Goal: Transaction & Acquisition: Purchase product/service

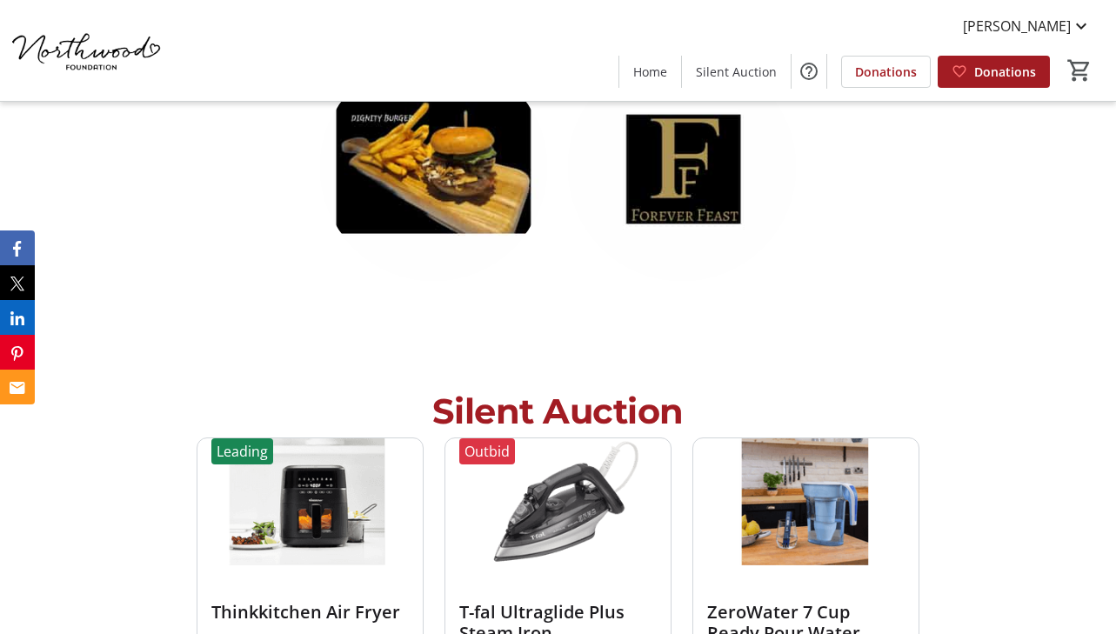
scroll to position [3204, 0]
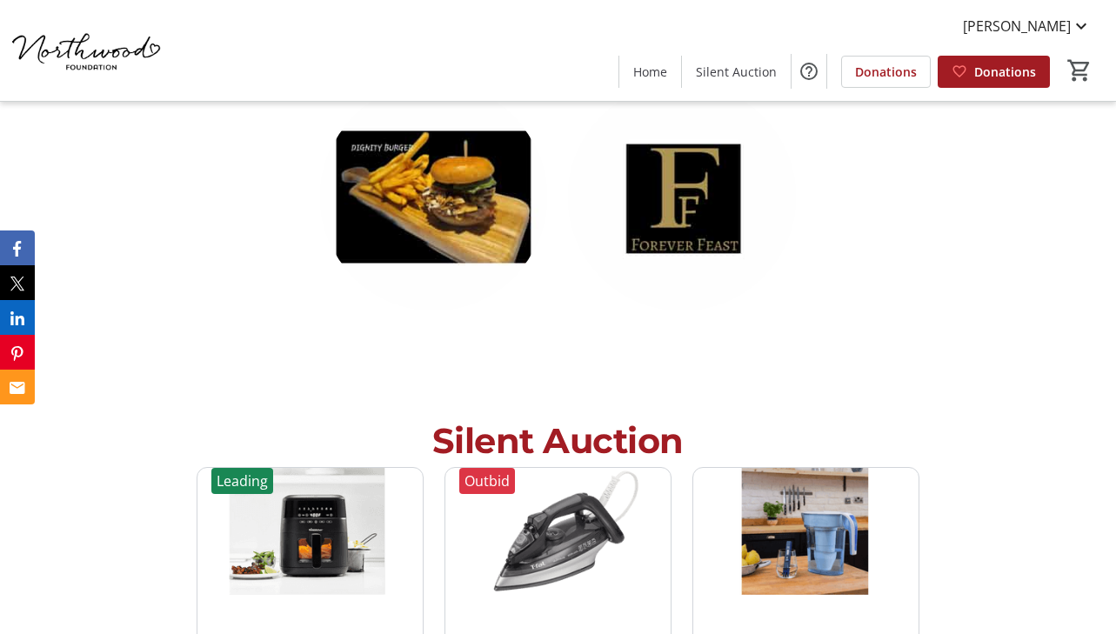
click at [619, 484] on img at bounding box center [557, 531] width 225 height 127
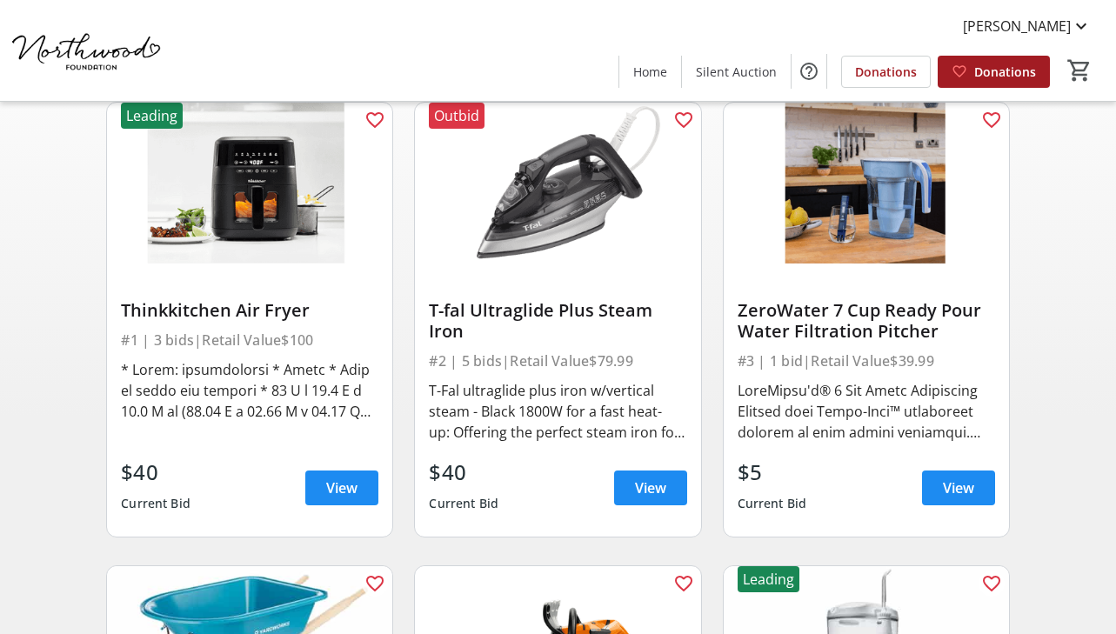
scroll to position [171, 0]
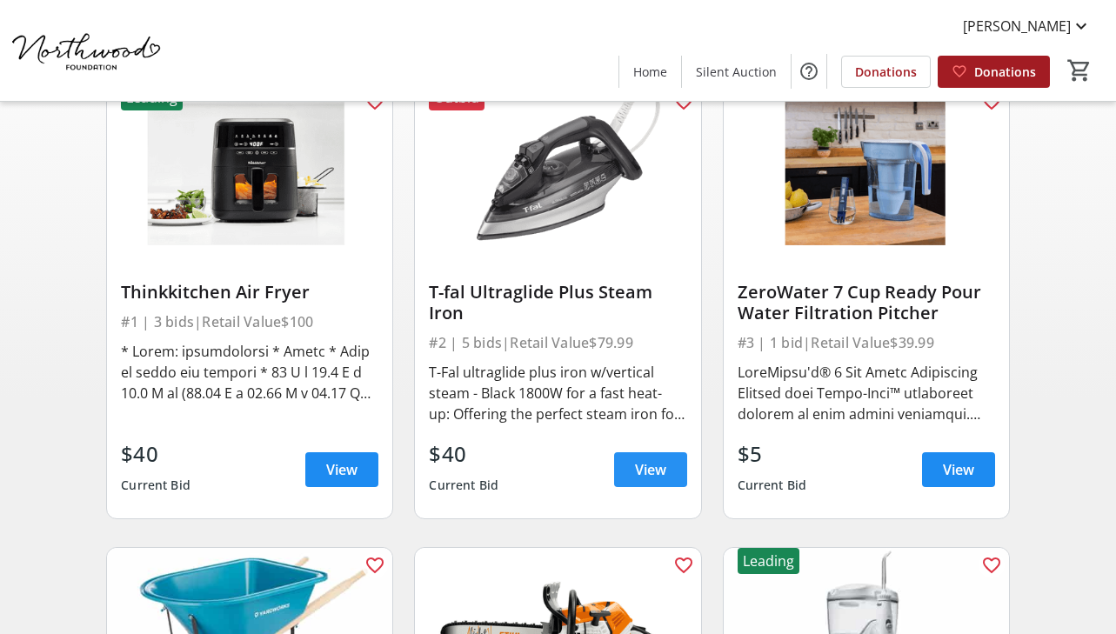
click at [635, 480] on span at bounding box center [650, 470] width 73 height 42
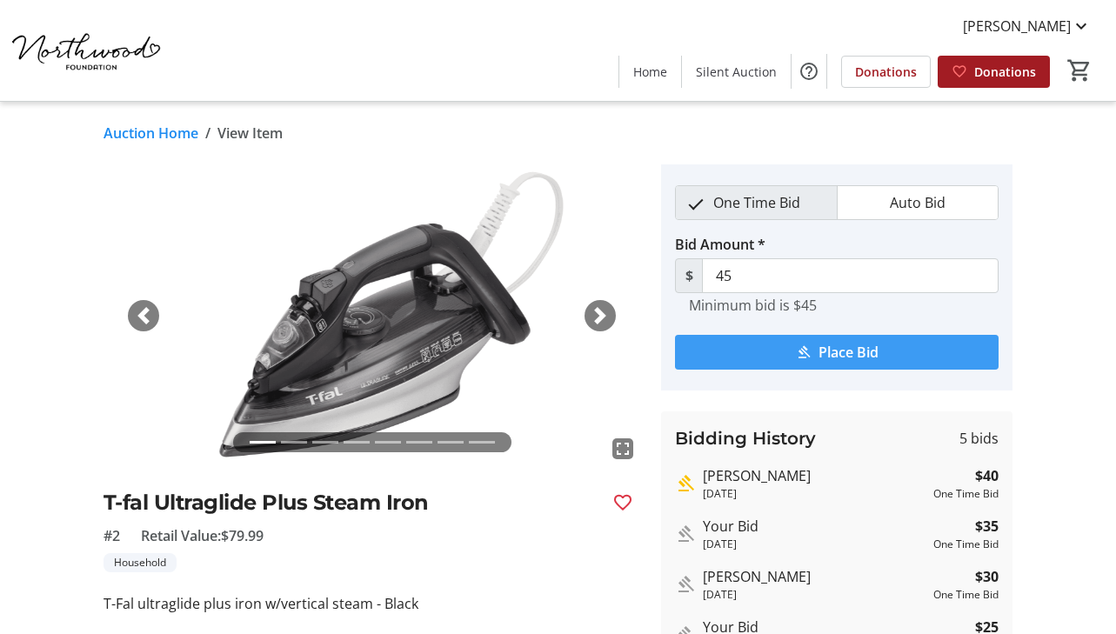
click at [867, 345] on span "Place Bid" at bounding box center [849, 352] width 60 height 21
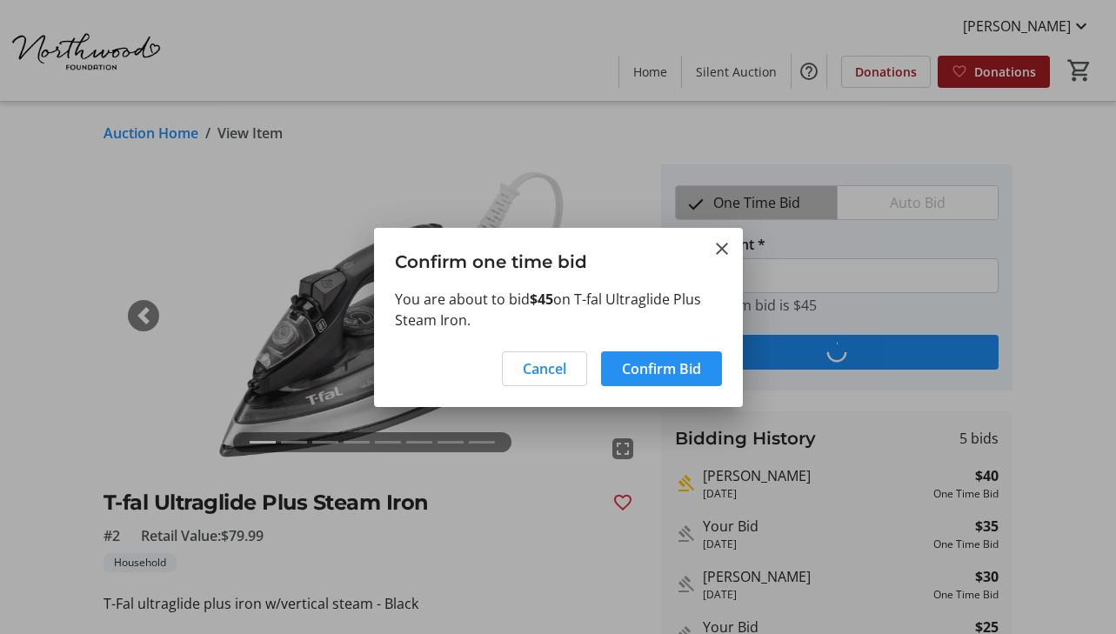
click at [685, 365] on span "Confirm Bid" at bounding box center [661, 368] width 79 height 21
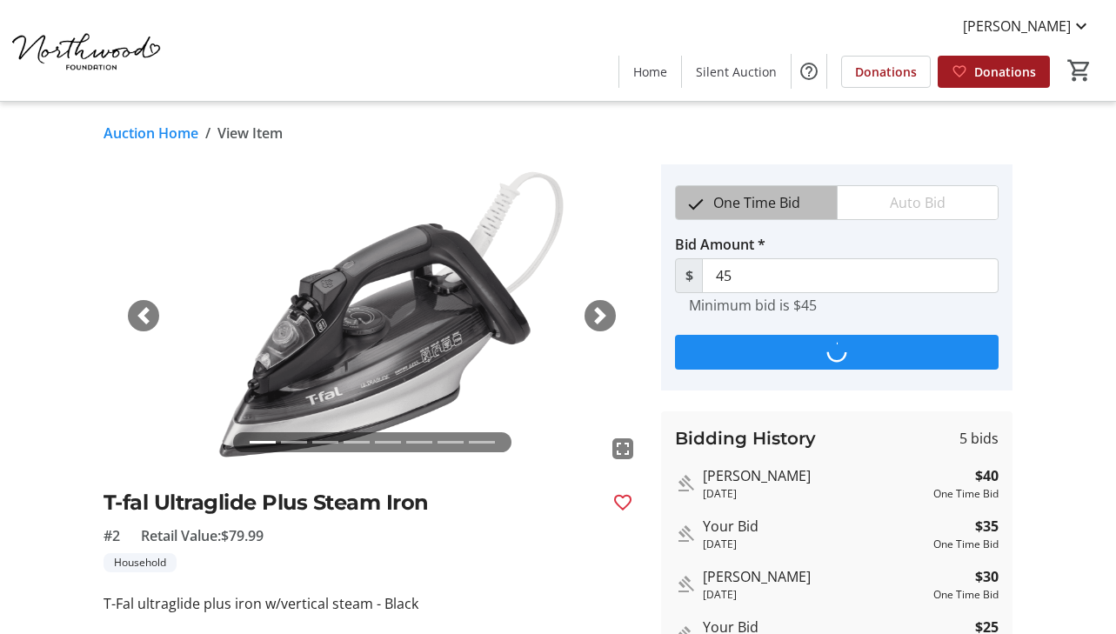
type input "50"
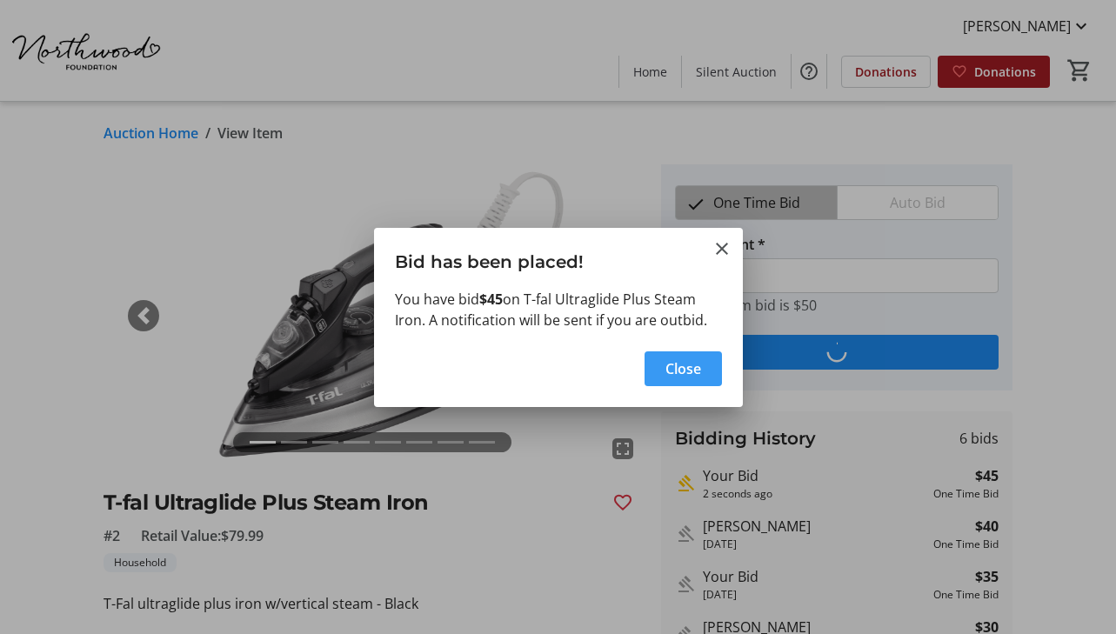
drag, startPoint x: 664, startPoint y: 362, endPoint x: 547, endPoint y: 280, distance: 142.4
click at [664, 362] on span "button" at bounding box center [683, 369] width 77 height 42
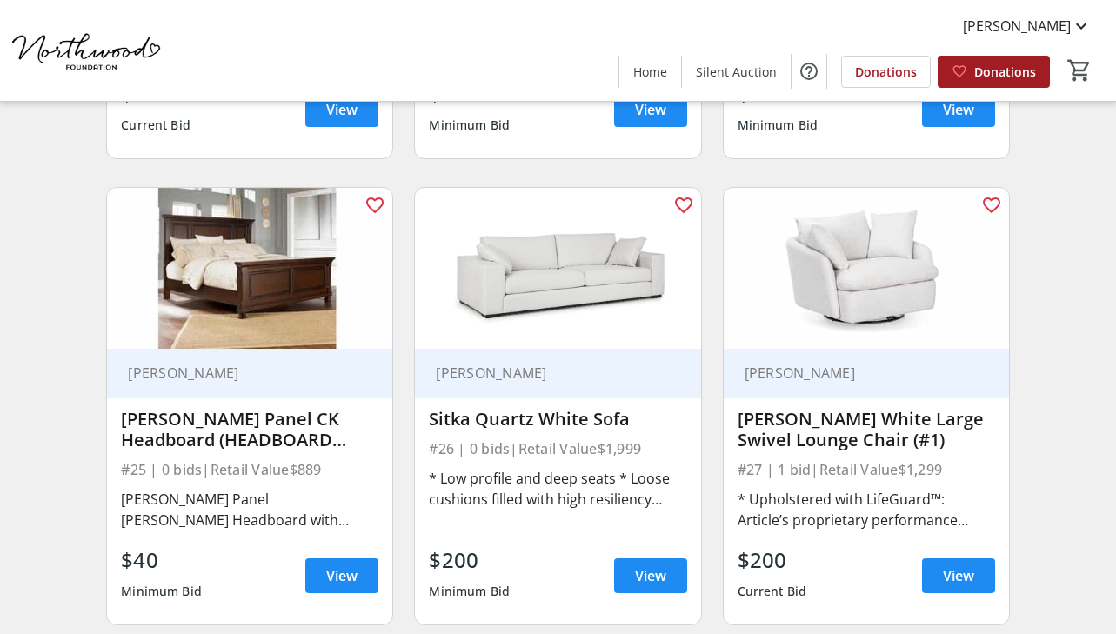
scroll to position [3739, 0]
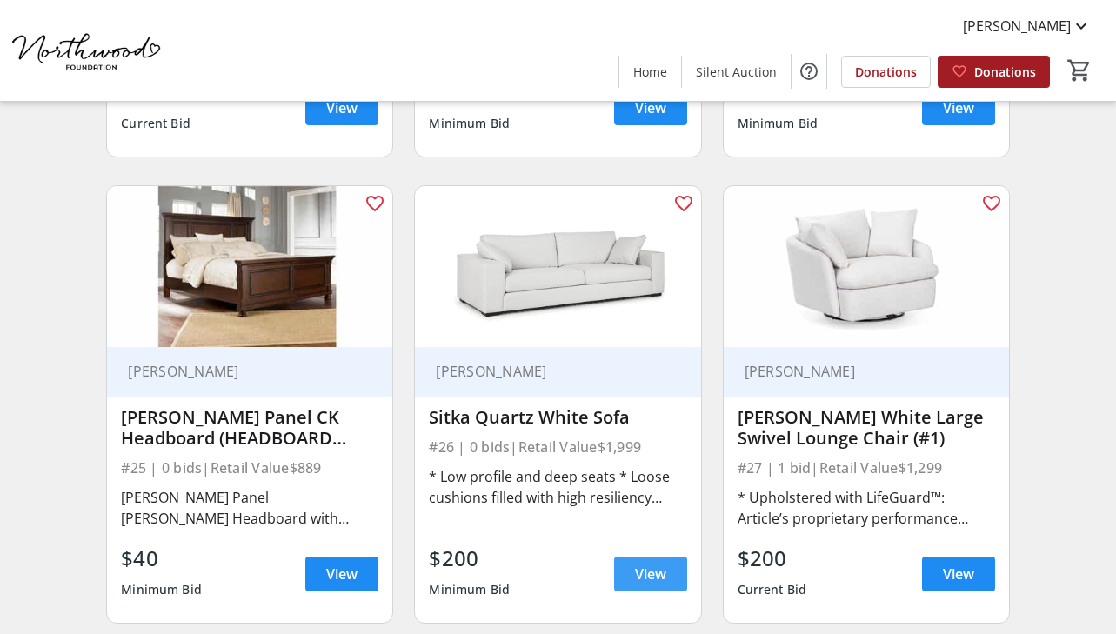
click at [646, 565] on span "View" at bounding box center [650, 574] width 31 height 21
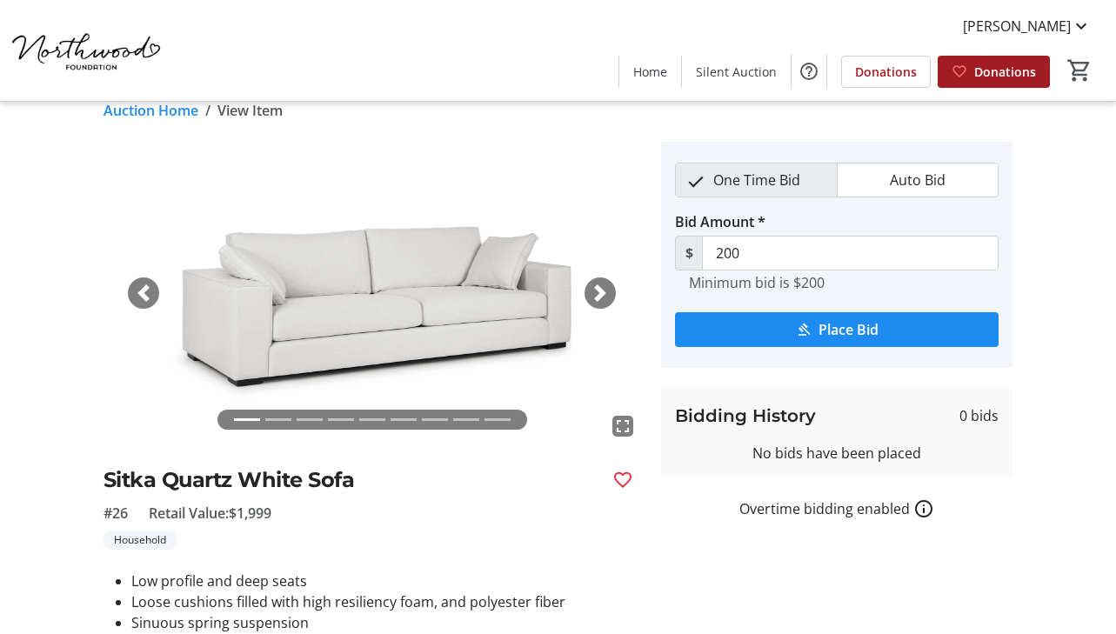
scroll to position [14, 0]
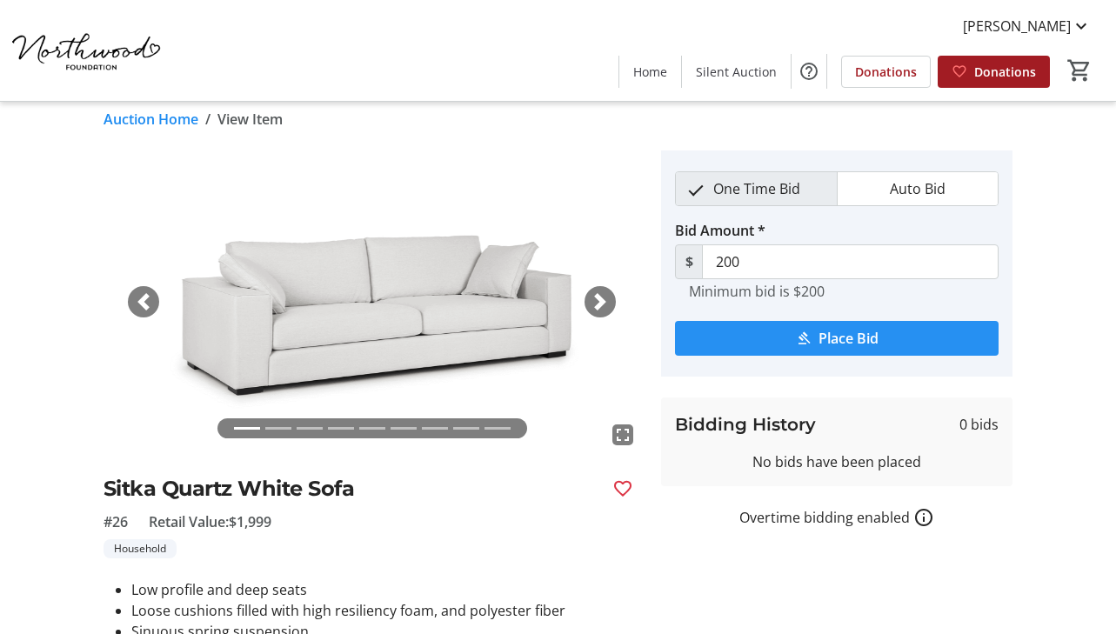
click at [856, 329] on span "Place Bid" at bounding box center [849, 338] width 60 height 21
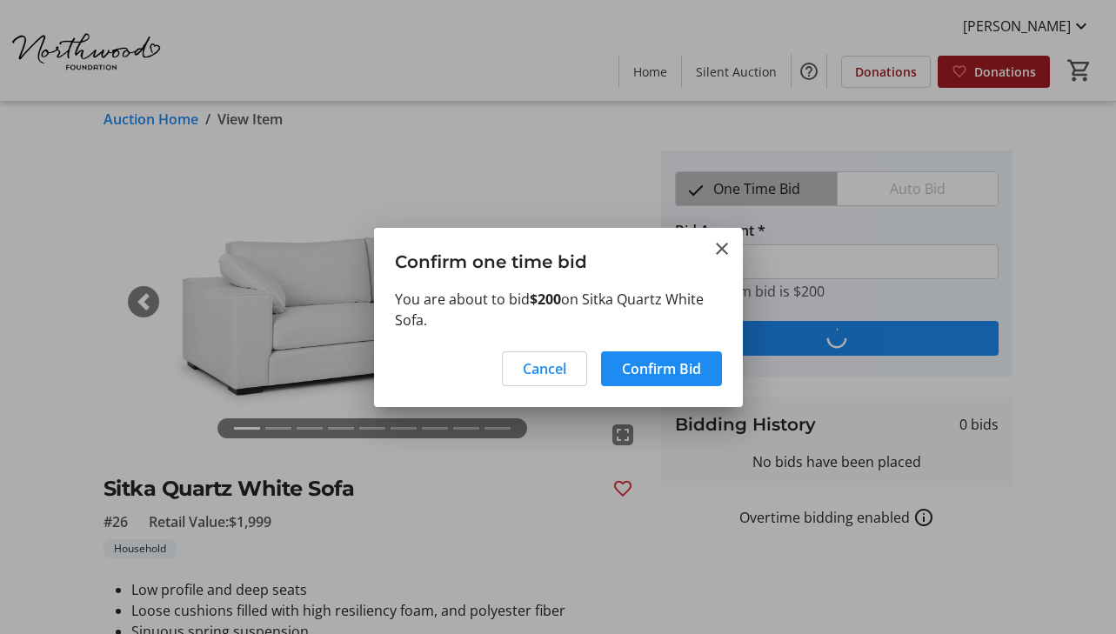
scroll to position [0, 0]
click at [674, 371] on span "Confirm Bid" at bounding box center [661, 368] width 79 height 21
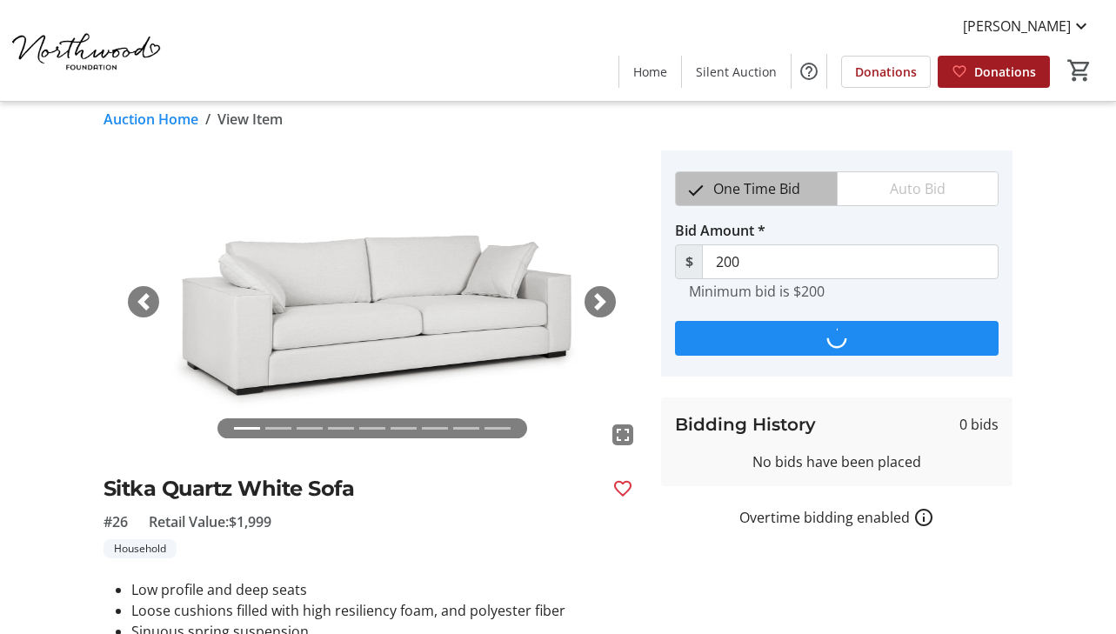
scroll to position [14, 0]
type input "250"
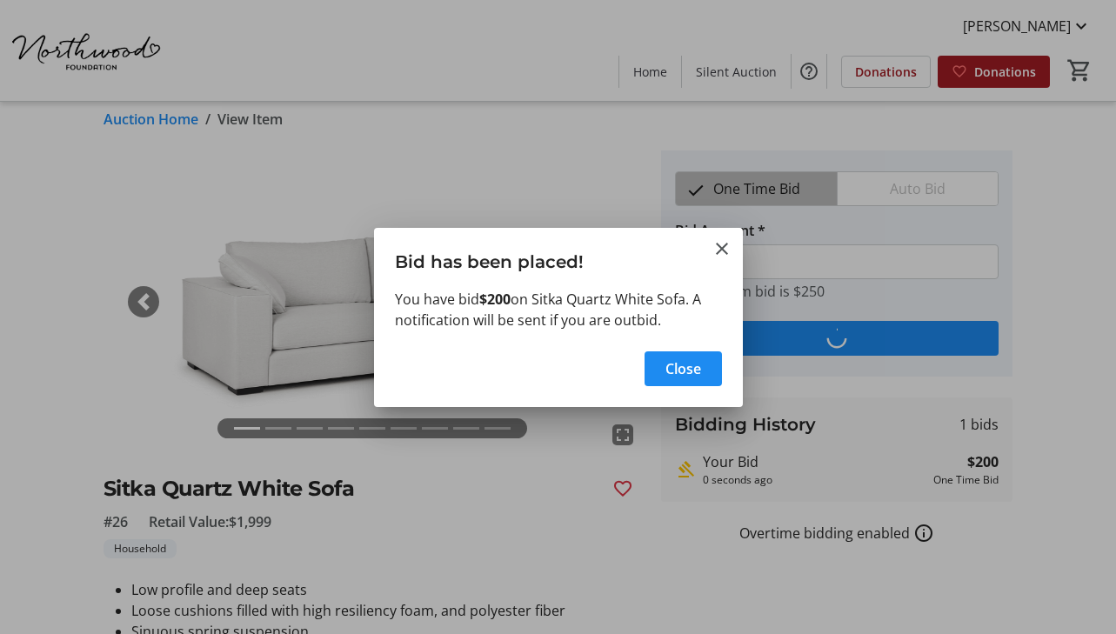
scroll to position [0, 0]
click at [682, 375] on span "Close" at bounding box center [683, 368] width 36 height 21
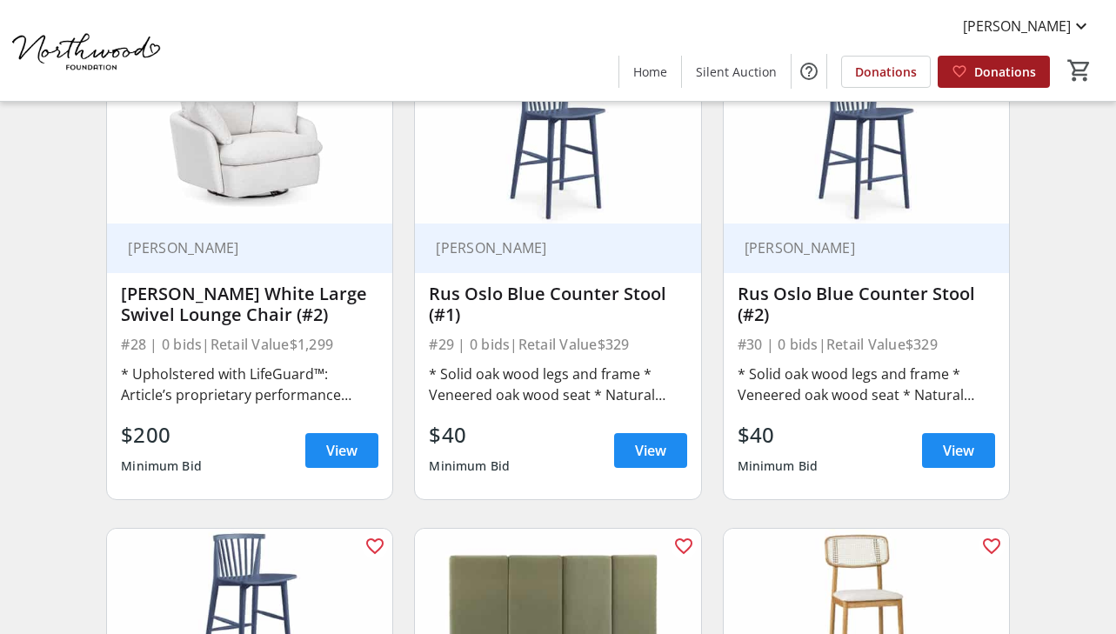
scroll to position [4328, 0]
click at [485, 408] on div "* Solid oak wood legs and frame * Veneered oak wood seat * Natural wood will ha…" at bounding box center [557, 385] width 257 height 49
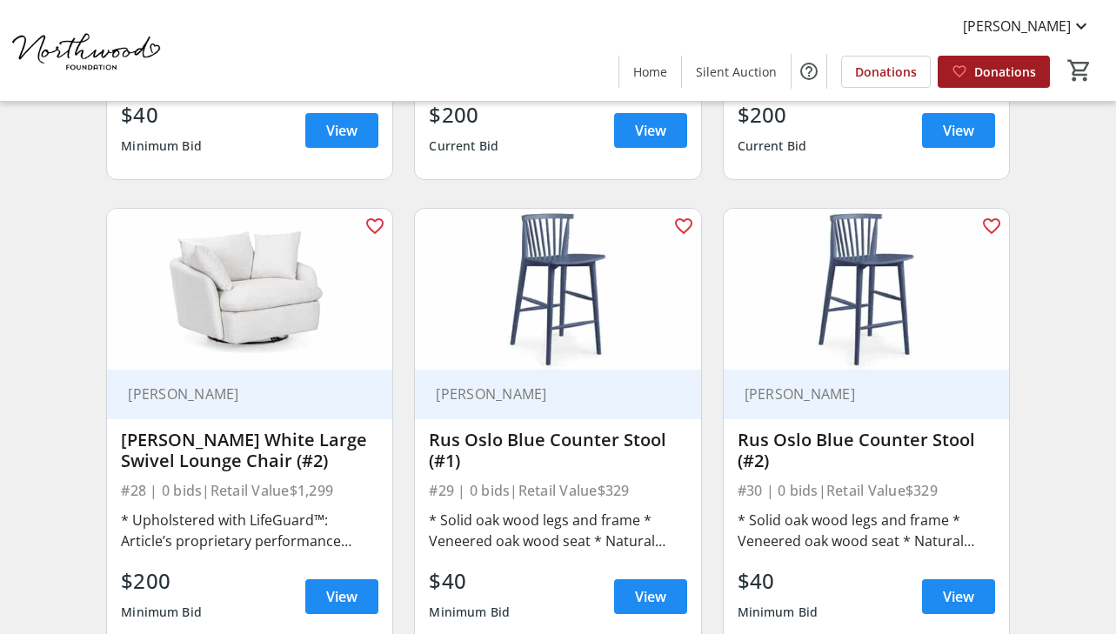
scroll to position [4203, 0]
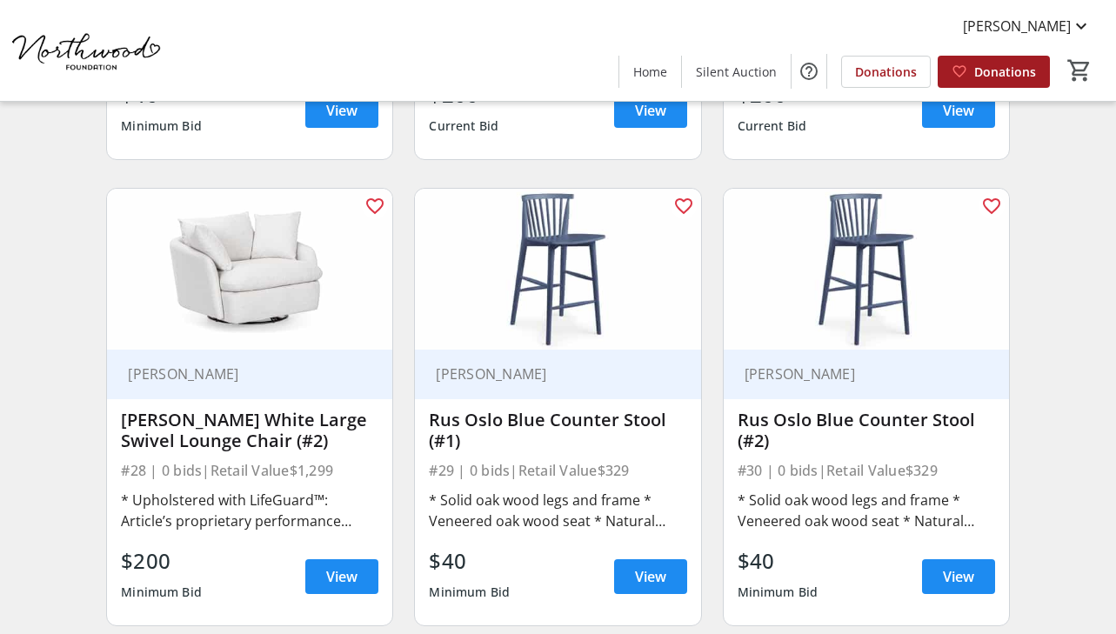
click at [817, 532] on div "* Solid oak wood legs and frame * Veneered oak wood seat * Natural wood will ha…" at bounding box center [866, 510] width 257 height 49
click at [657, 567] on span "View" at bounding box center [650, 576] width 31 height 21
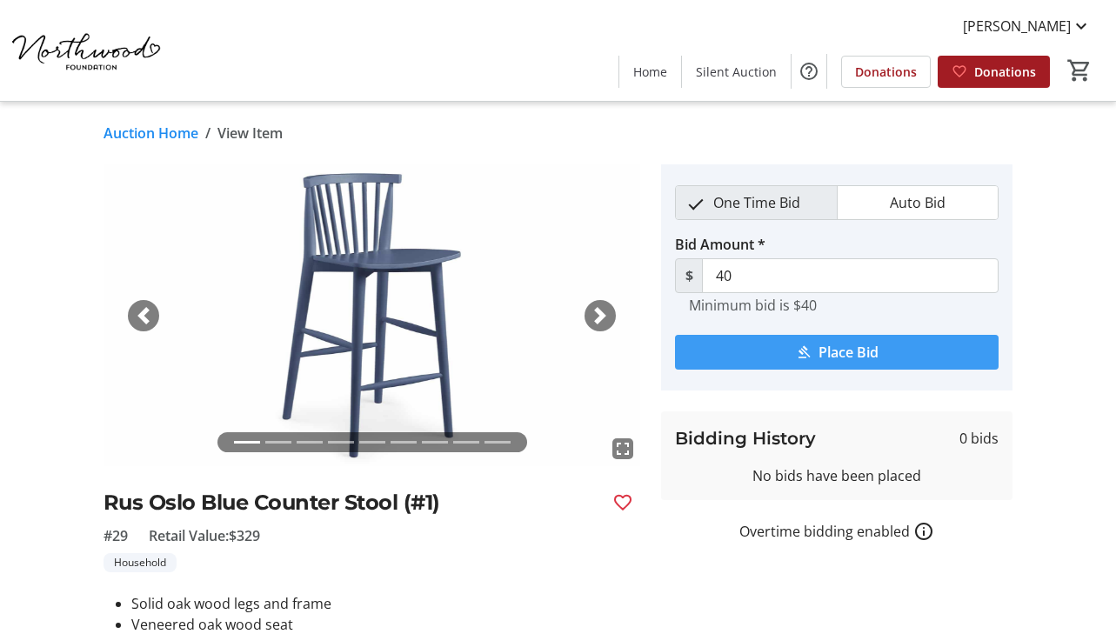
click at [831, 351] on span "Place Bid" at bounding box center [849, 352] width 60 height 21
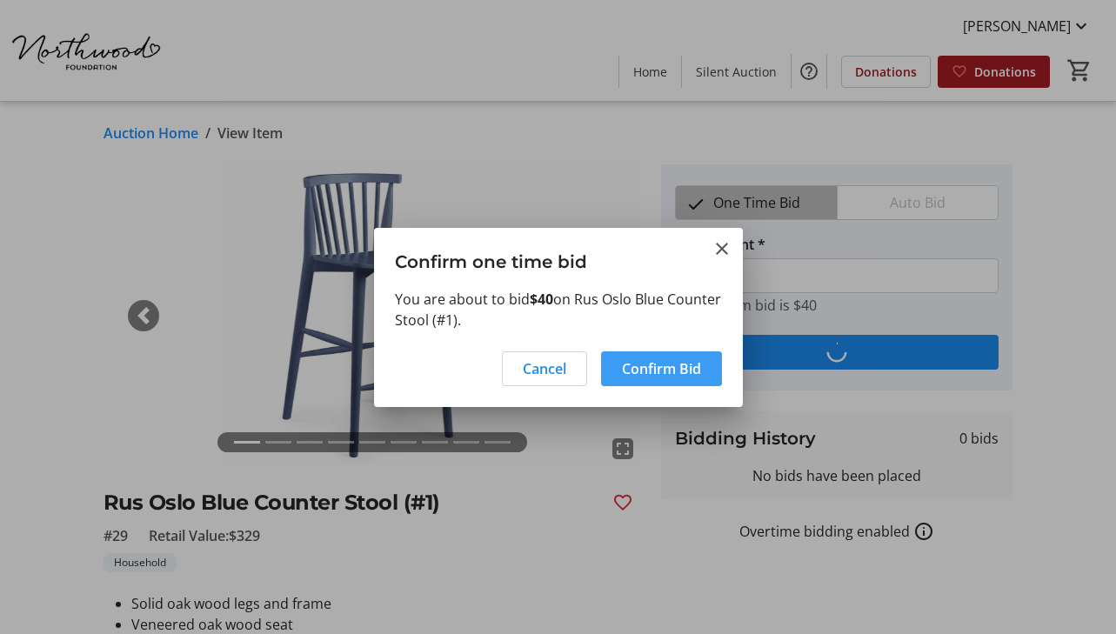
click at [702, 369] on span at bounding box center [661, 369] width 121 height 42
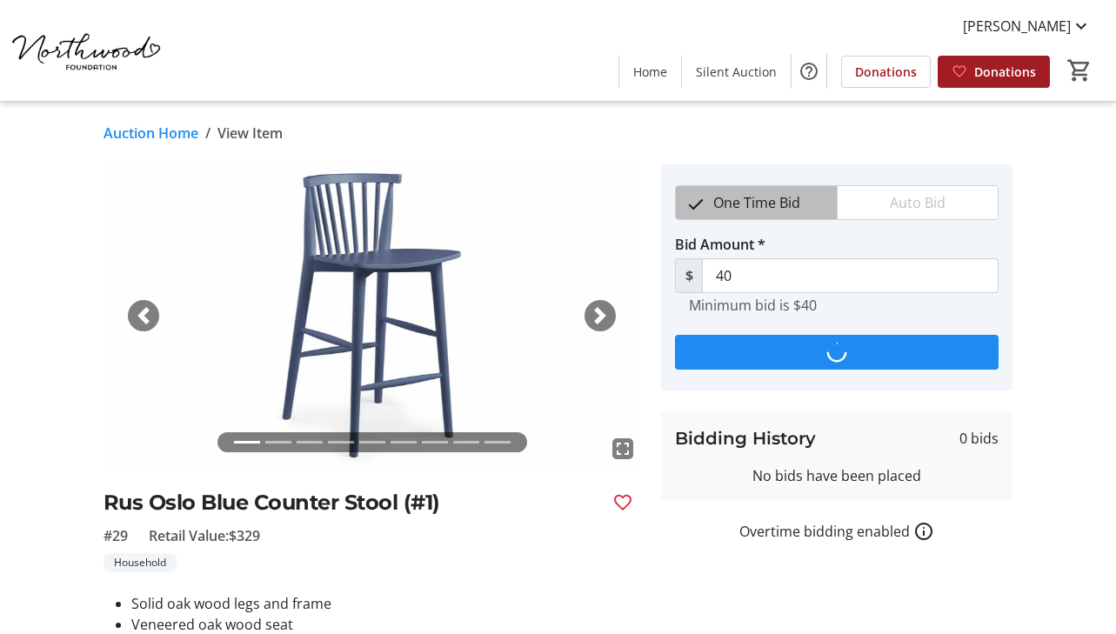
type input "60"
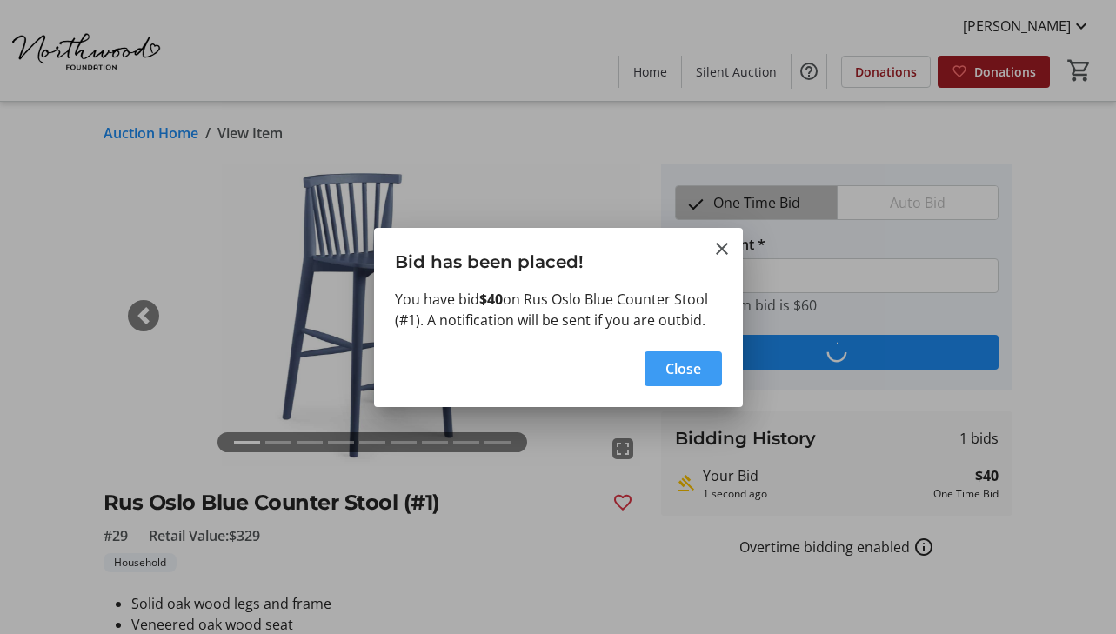
click at [685, 366] on span "Close" at bounding box center [683, 368] width 36 height 21
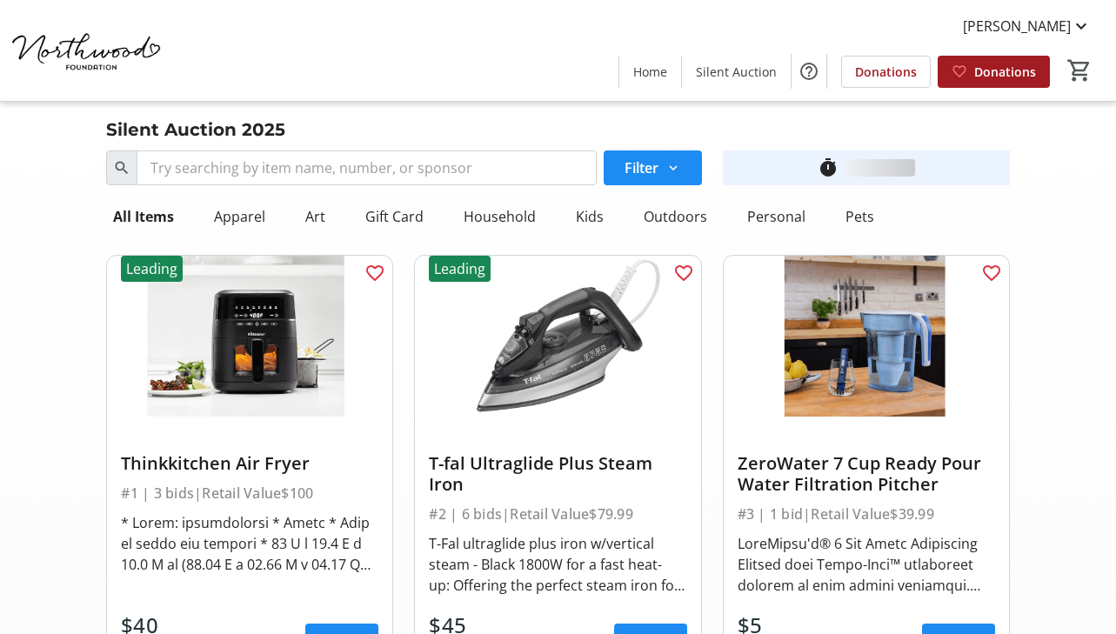
scroll to position [4203, 0]
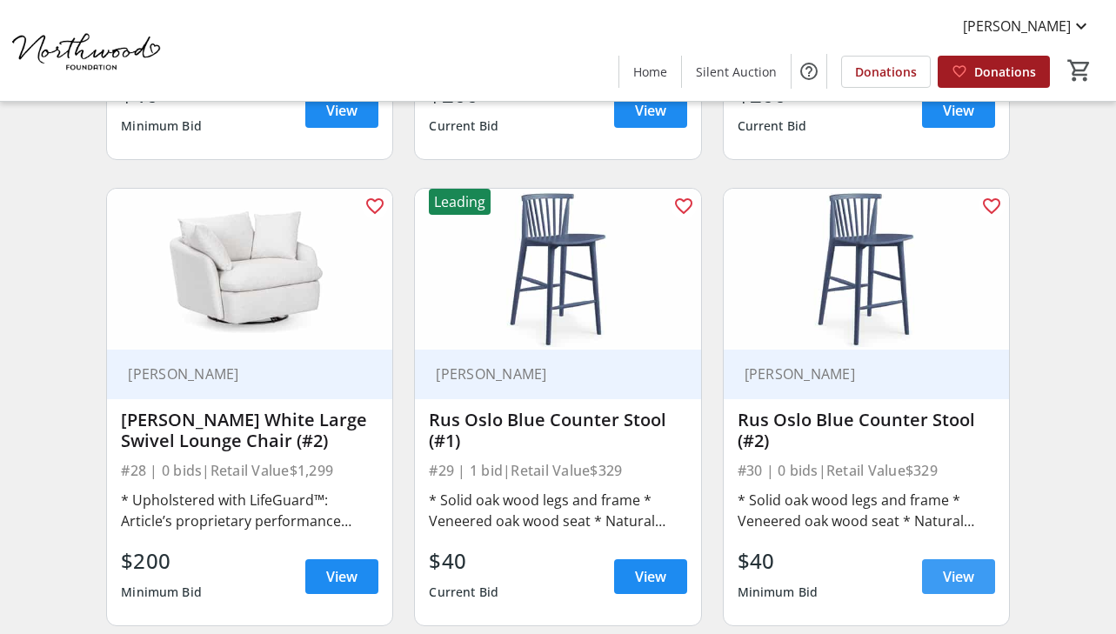
click at [953, 567] on span "View" at bounding box center [958, 576] width 31 height 21
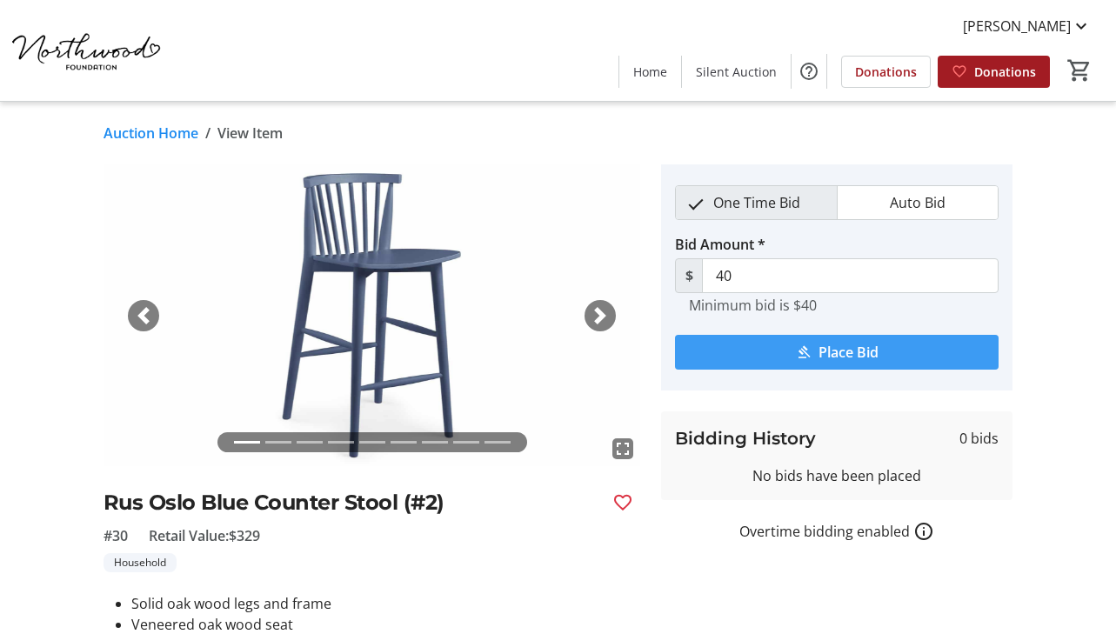
click at [831, 354] on span "Place Bid" at bounding box center [849, 352] width 60 height 21
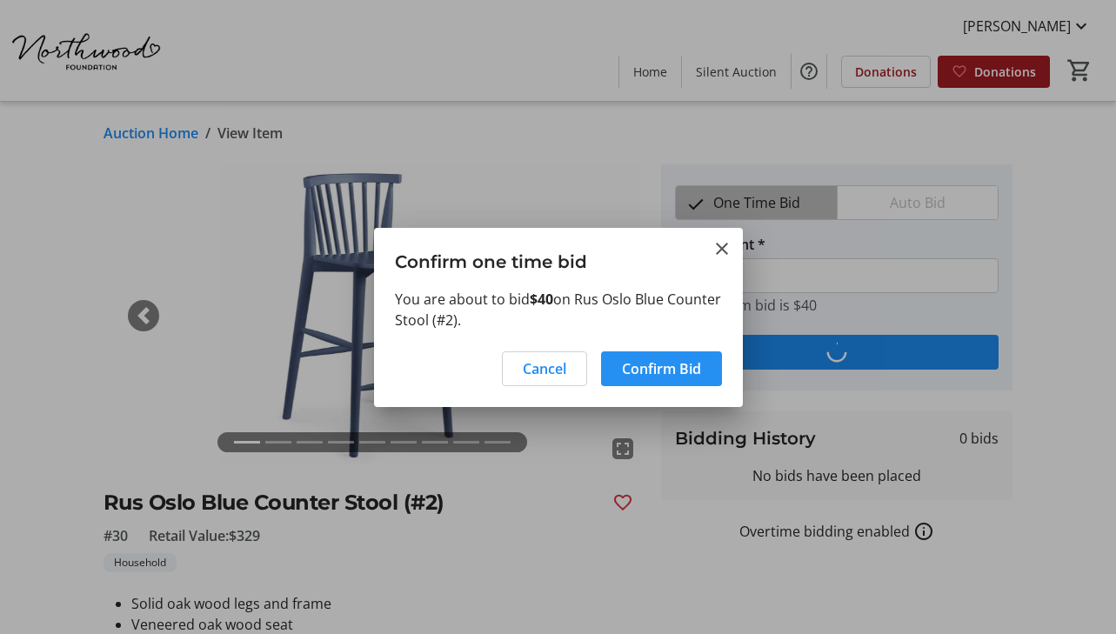
click at [695, 376] on span "Confirm Bid" at bounding box center [661, 368] width 79 height 21
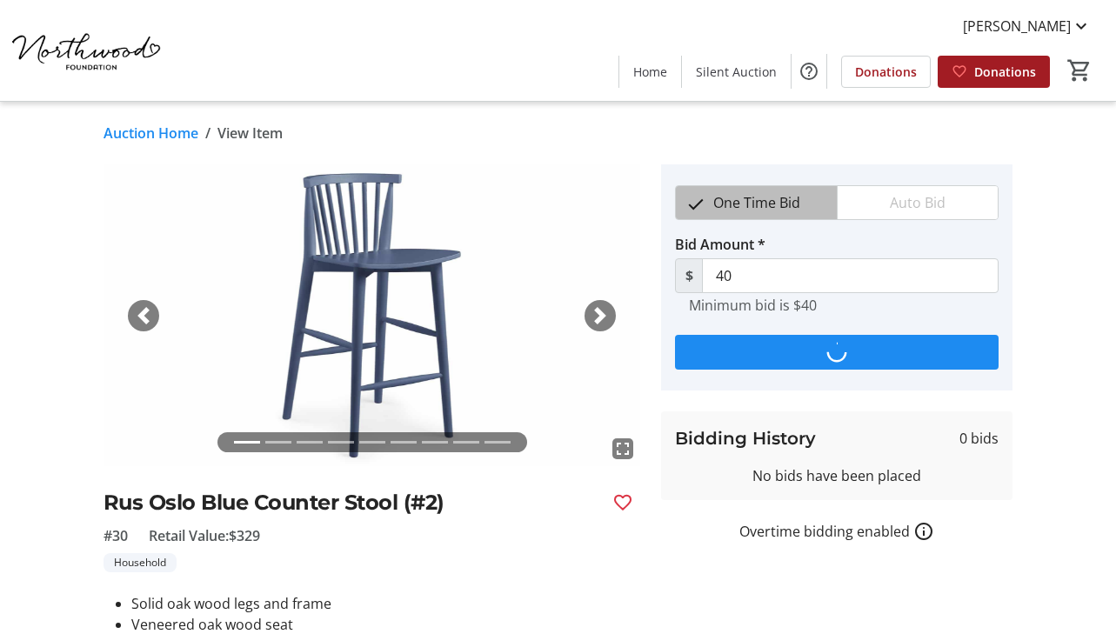
type input "60"
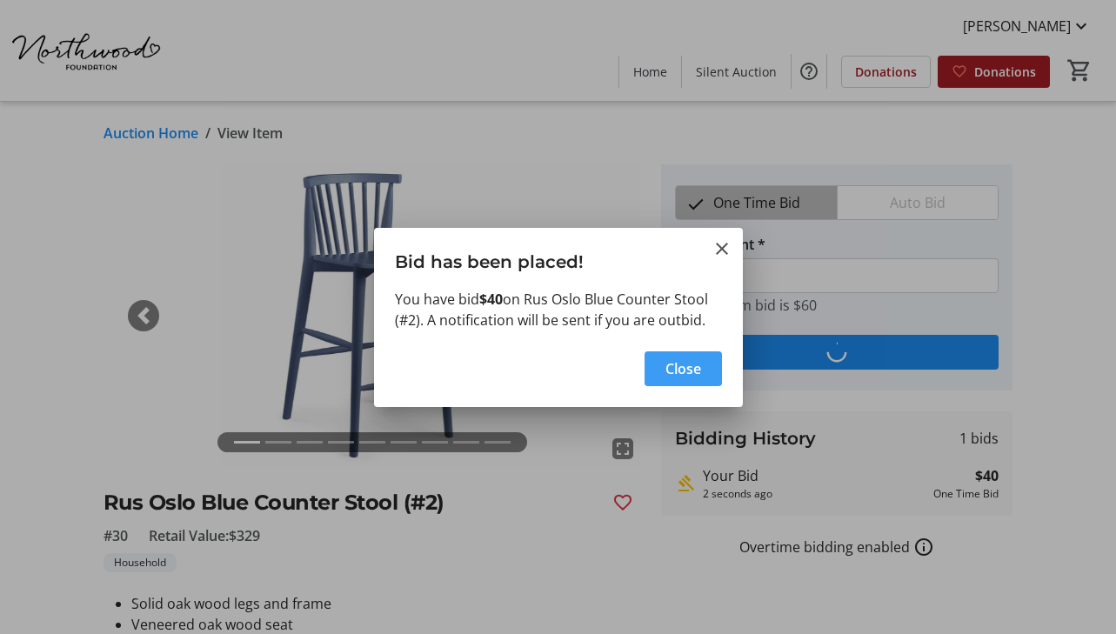
click at [680, 369] on span "Close" at bounding box center [683, 368] width 36 height 21
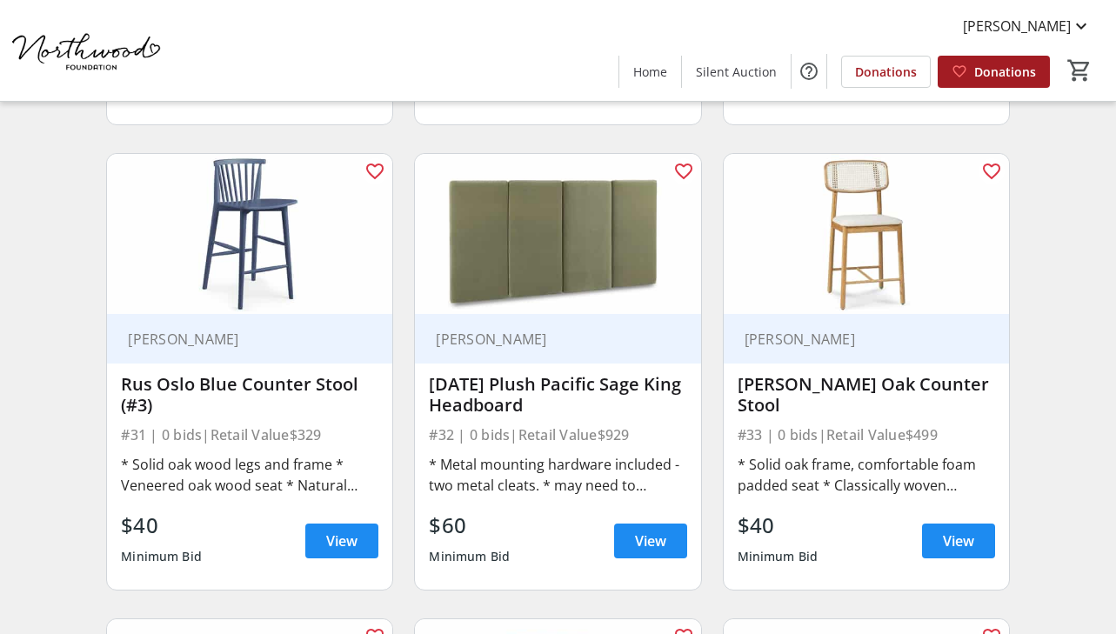
scroll to position [4730, 0]
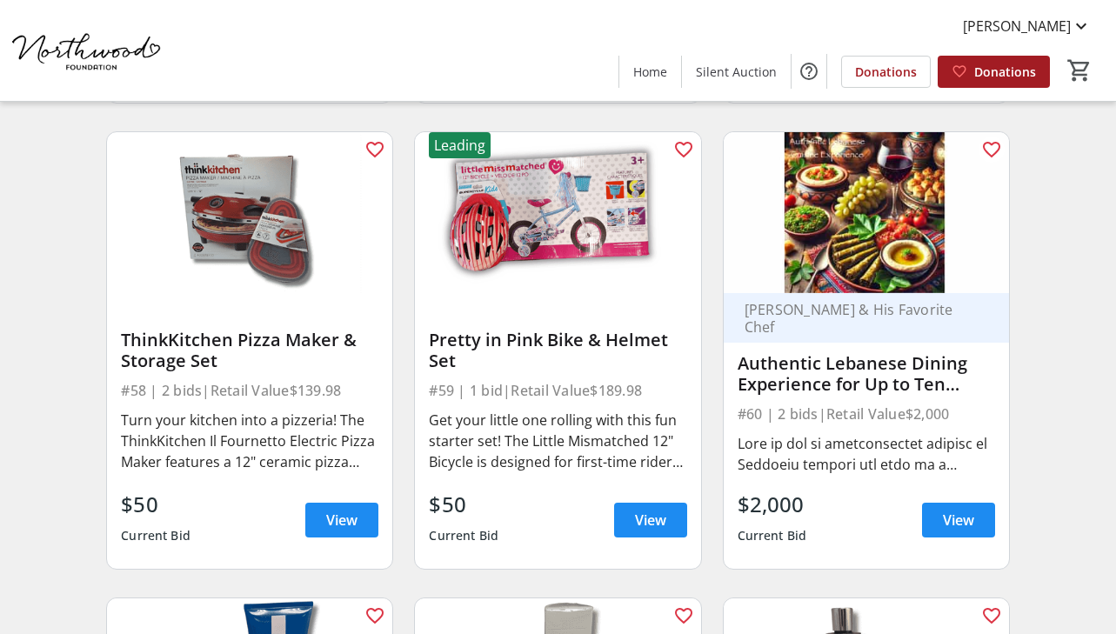
scroll to position [8901, 0]
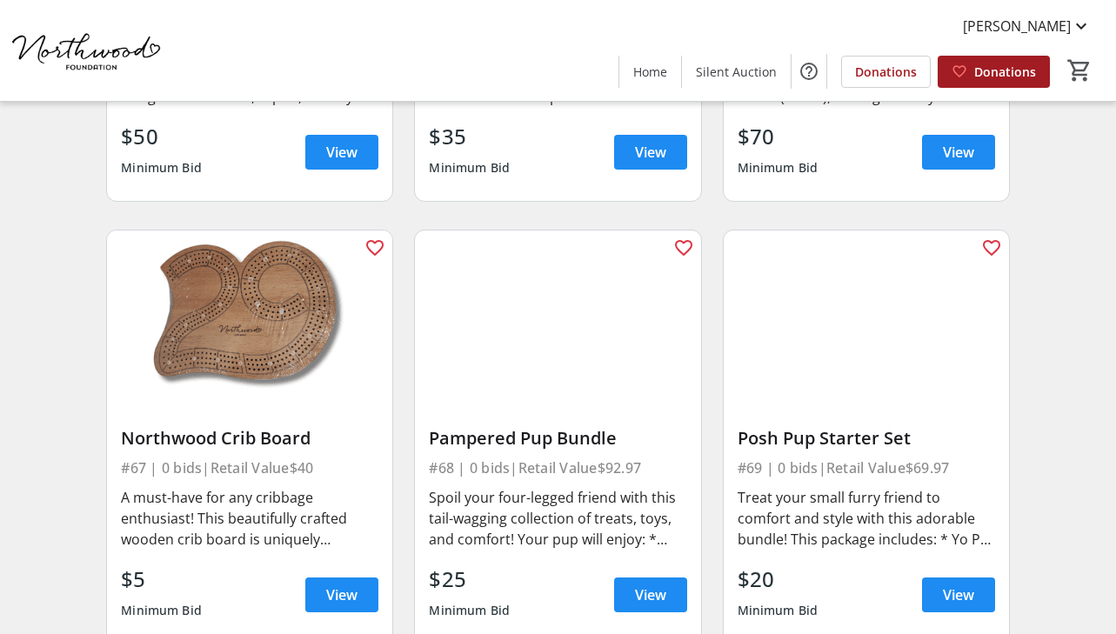
scroll to position [10275, 0]
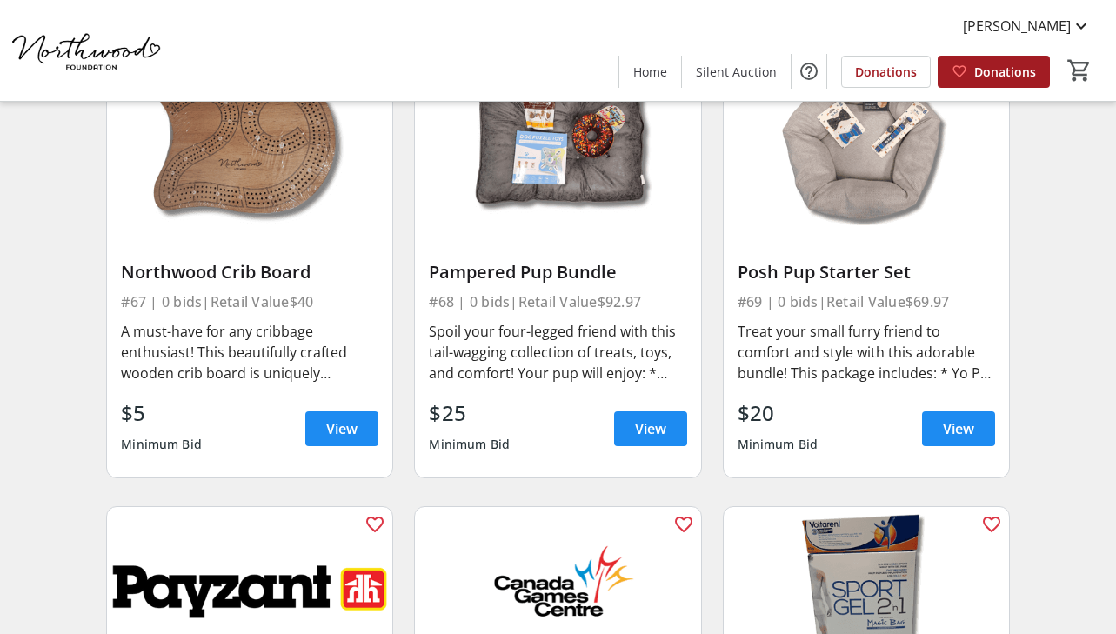
scroll to position [10396, 0]
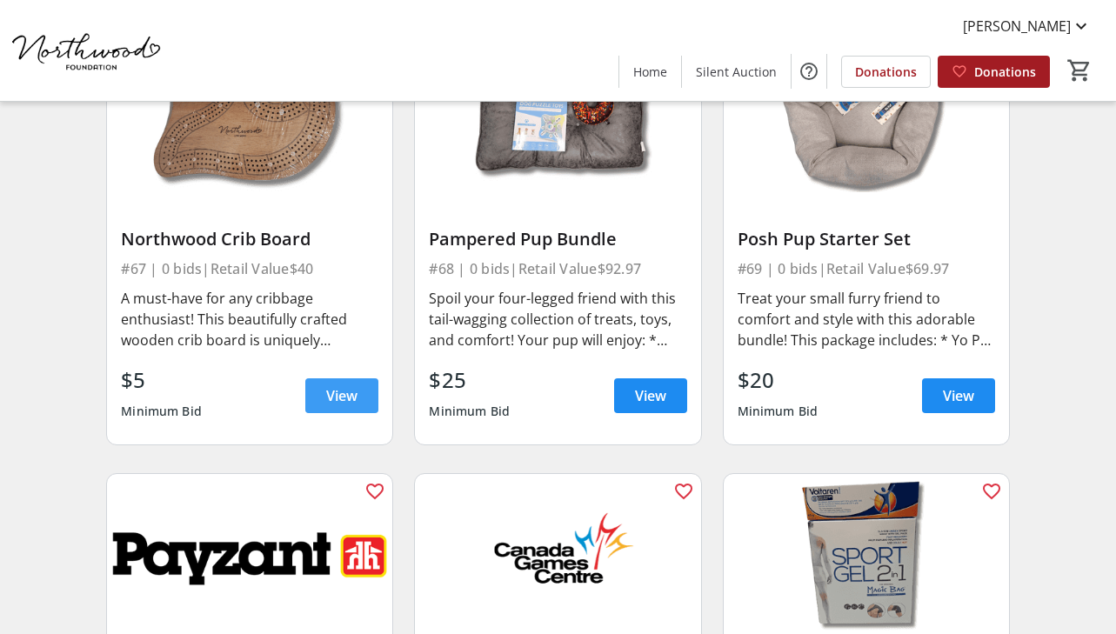
click at [348, 394] on span "View" at bounding box center [341, 395] width 31 height 21
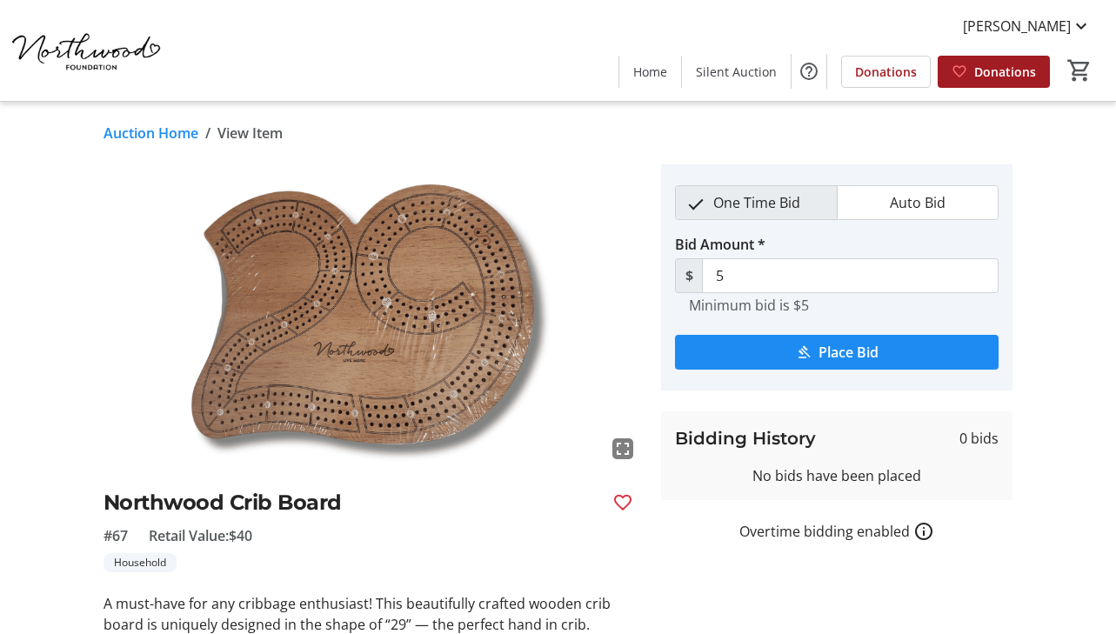
click at [1079, 505] on div "fullscreen Northwood Crib Board #67 Retail Value: $40 Household A must-have for…" at bounding box center [558, 430] width 1116 height 533
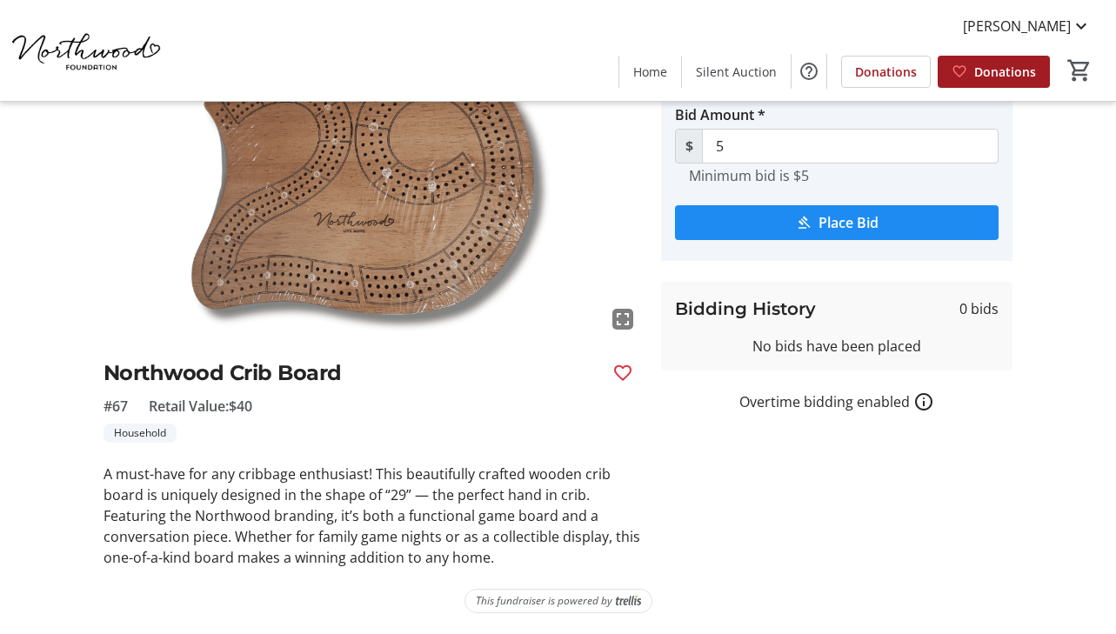
scroll to position [130, 0]
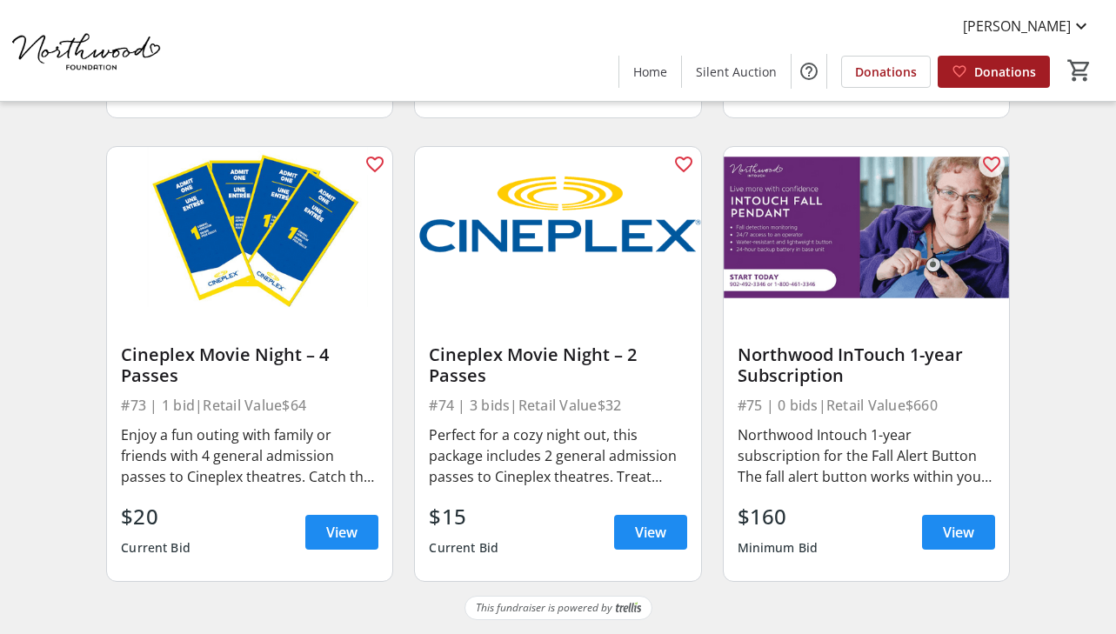
scroll to position [11187, 0]
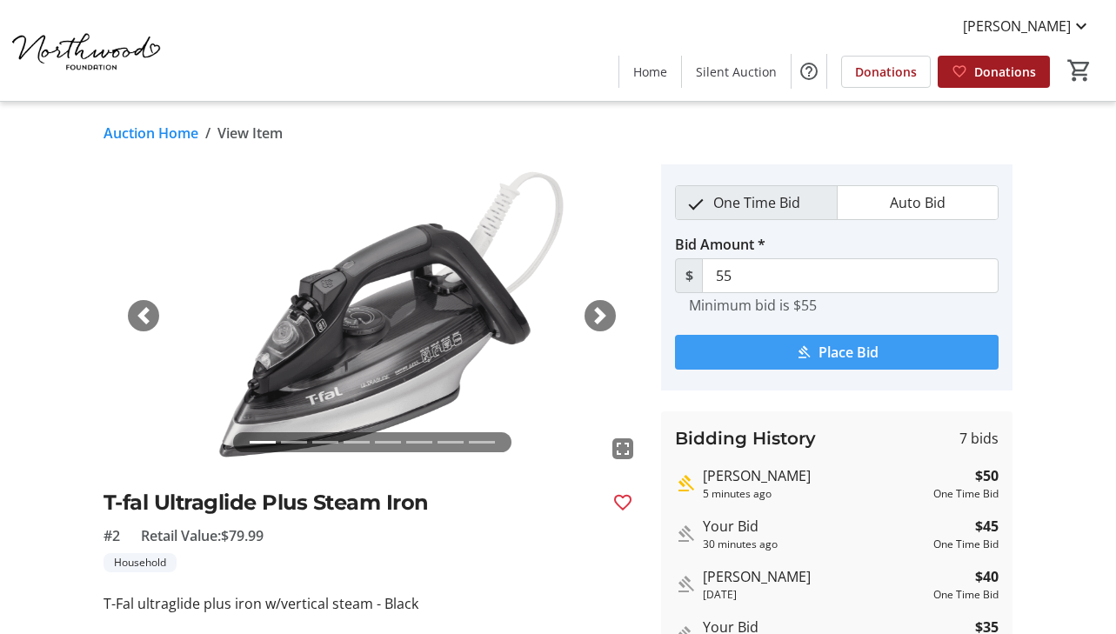
click at [833, 351] on span "Place Bid" at bounding box center [849, 352] width 60 height 21
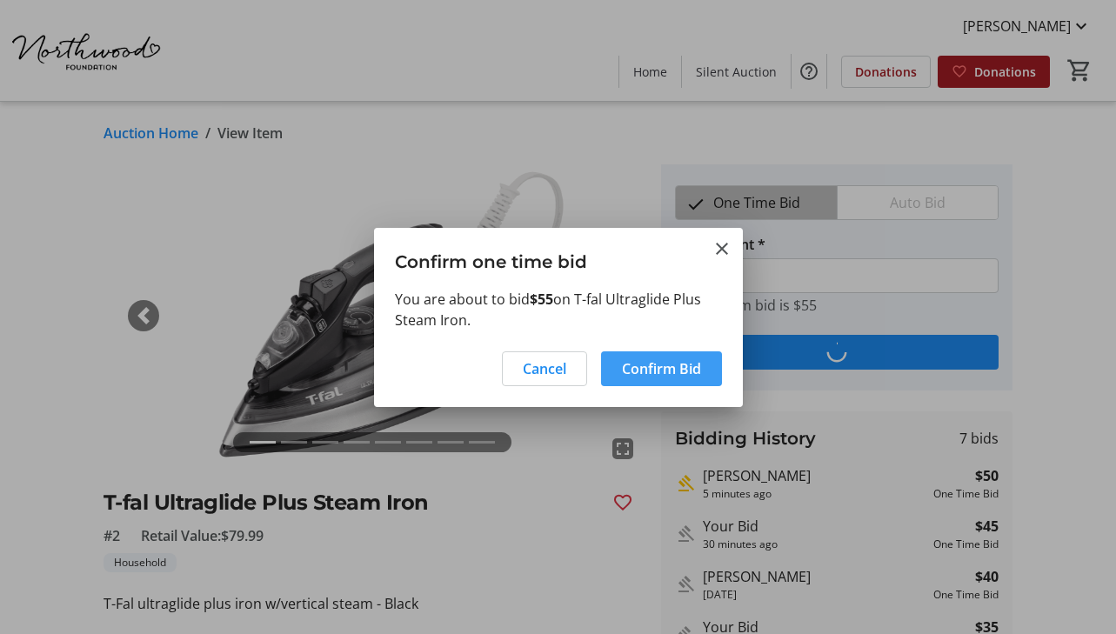
click at [665, 371] on span "Confirm Bid" at bounding box center [661, 368] width 79 height 21
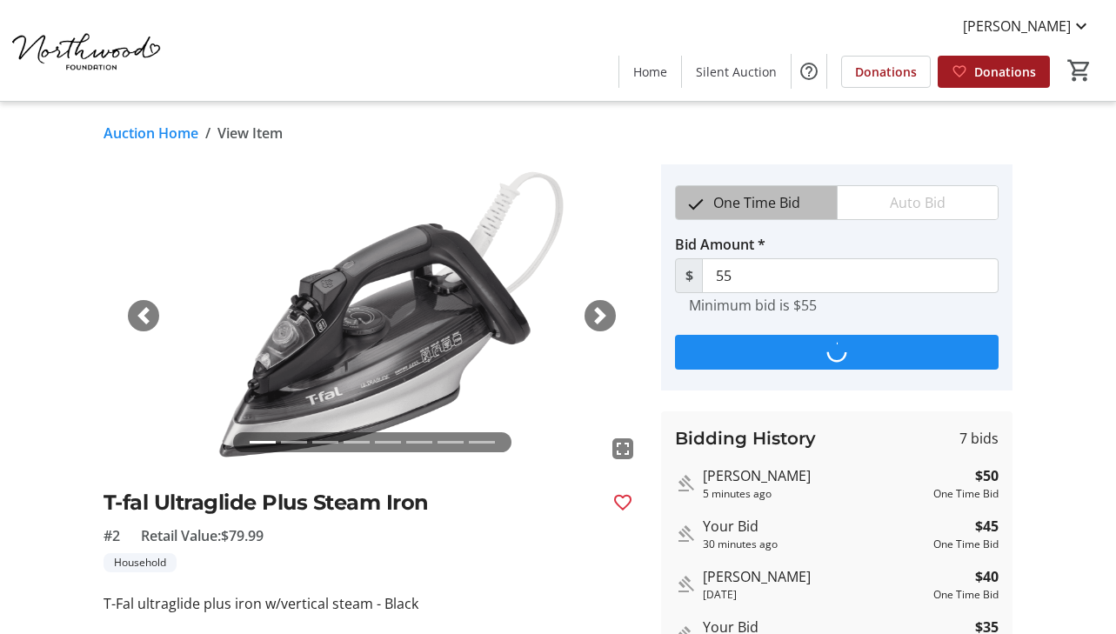
type input "60"
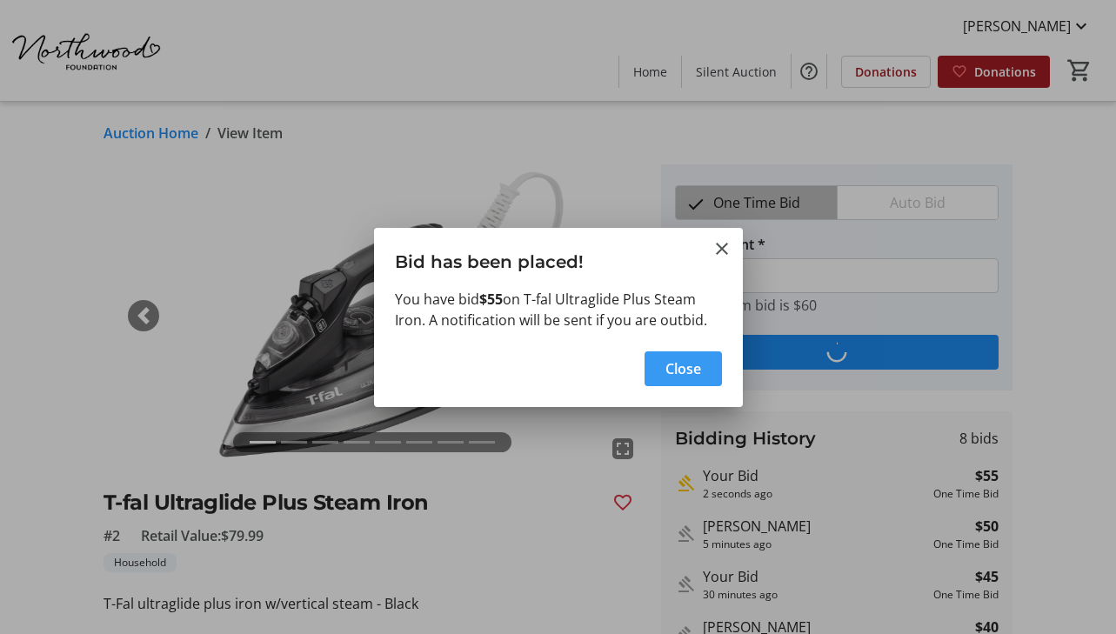
click at [667, 367] on span "Close" at bounding box center [683, 368] width 36 height 21
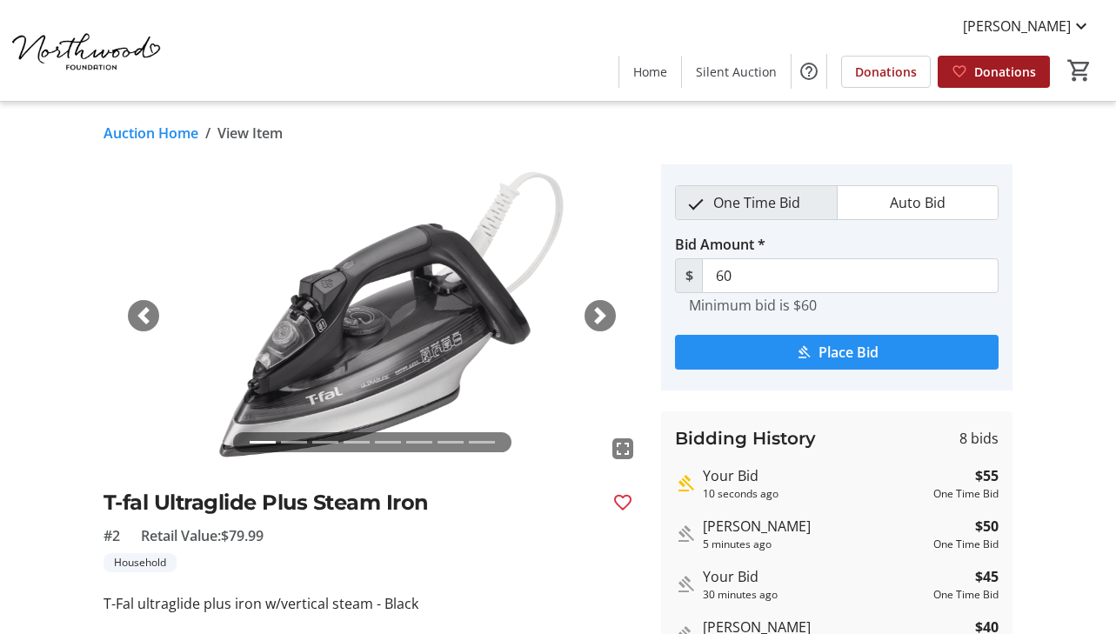
click at [779, 350] on span "submit" at bounding box center [837, 352] width 324 height 42
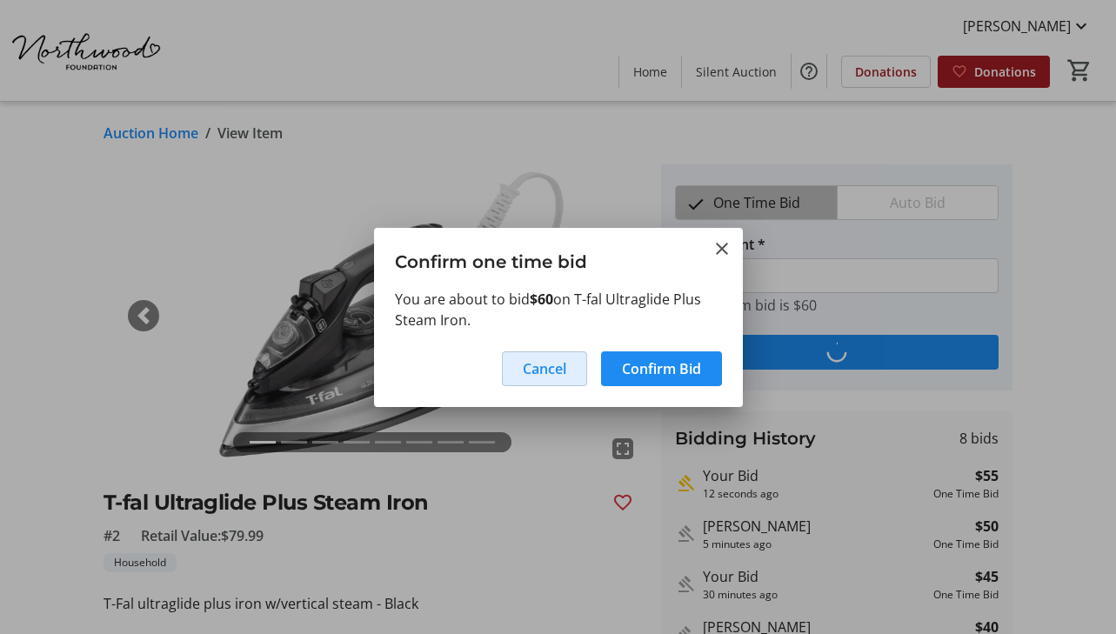
click at [571, 360] on span at bounding box center [545, 369] width 84 height 42
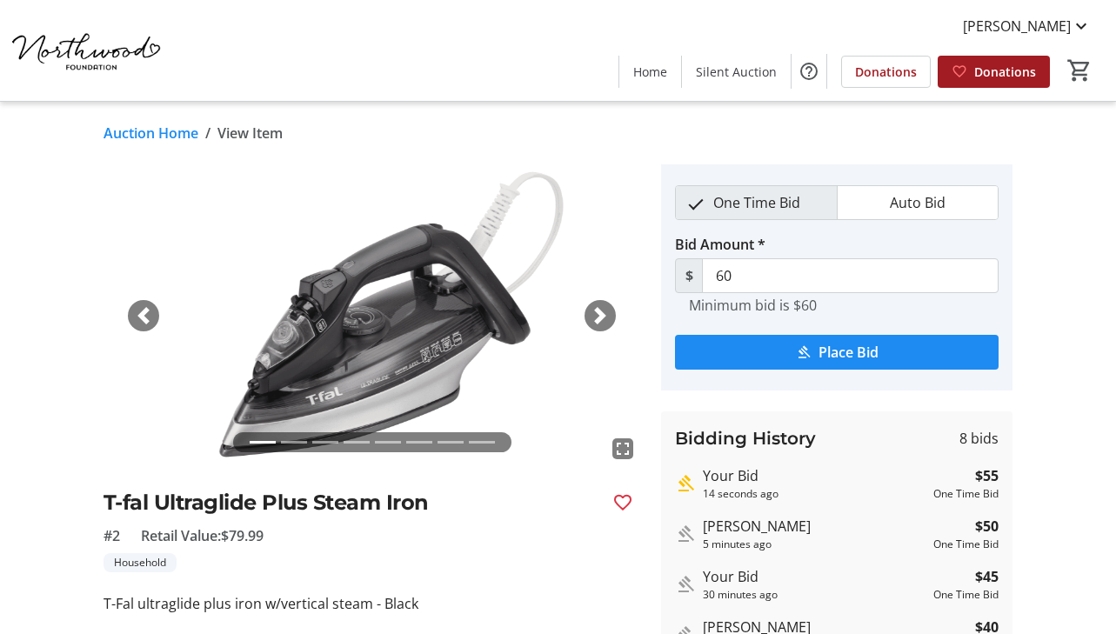
click at [1050, 372] on div "fullscreen fullscreen fullscreen fullscreen fullscreen fullscreen fullscreen fu…" at bounding box center [558, 545] width 1116 height 763
click at [1087, 465] on div "fullscreen fullscreen fullscreen fullscreen fullscreen fullscreen fullscreen fu…" at bounding box center [558, 545] width 1116 height 763
click at [157, 133] on link "Auction Home" at bounding box center [151, 133] width 95 height 21
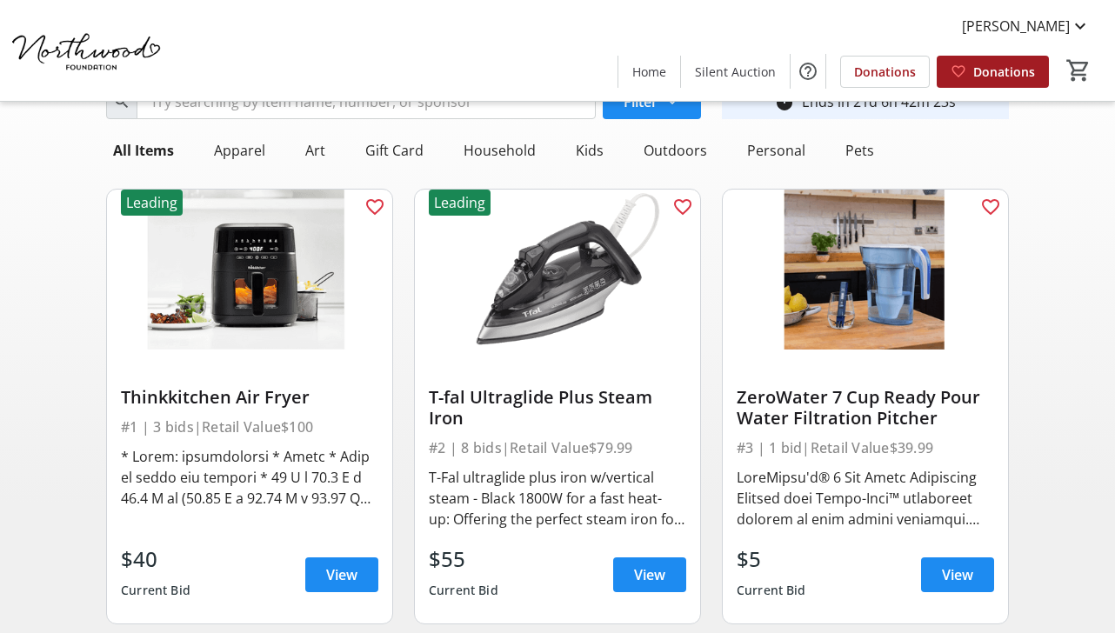
scroll to position [110, 0]
